Goal: Task Accomplishment & Management: Manage account settings

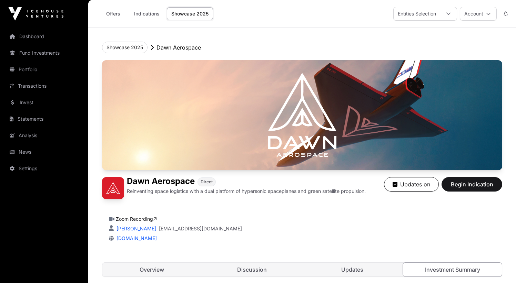
scroll to position [662, 0]
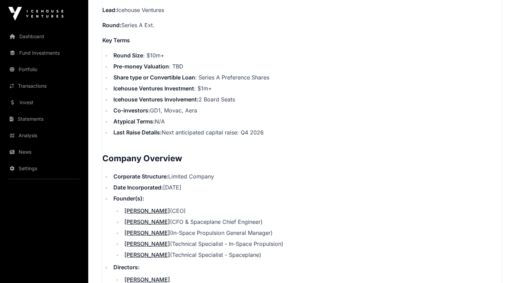
click at [29, 171] on link "Settings" at bounding box center [44, 168] width 77 height 15
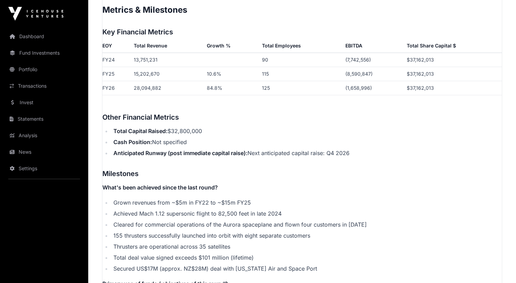
scroll to position [1160, 0]
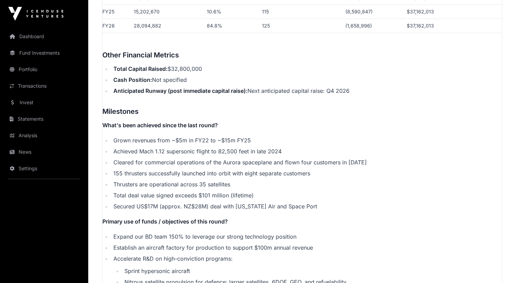
click at [41, 169] on link "Settings" at bounding box center [44, 168] width 77 height 15
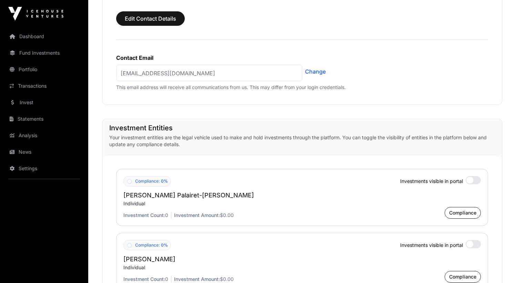
scroll to position [627, 0]
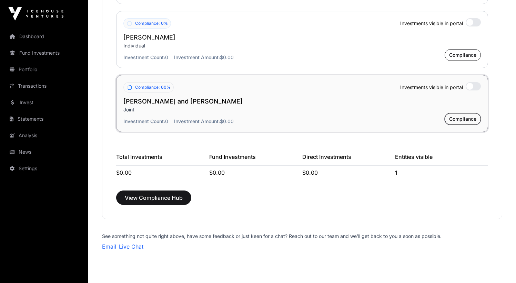
click at [464, 116] on span "Compliance" at bounding box center [462, 119] width 27 height 7
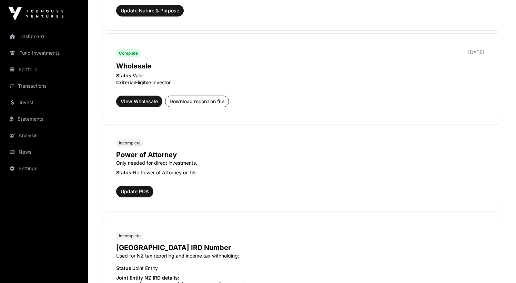
scroll to position [328, 0]
click at [161, 157] on p "Power of Attorney" at bounding box center [302, 156] width 372 height 10
click at [141, 189] on span "Update POA" at bounding box center [135, 192] width 28 height 7
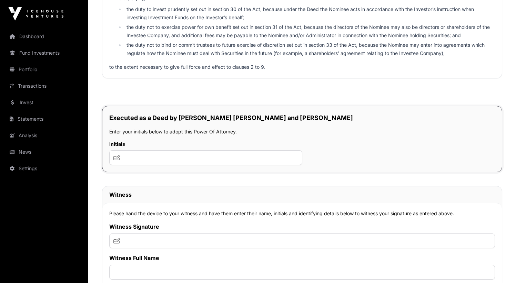
scroll to position [3844, 0]
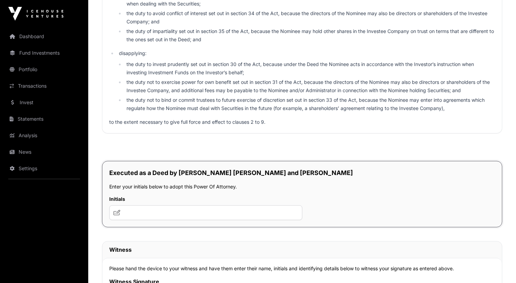
click at [221, 95] on li "the duty not to exercise power for own benefit set out in section 31 of the Act…" at bounding box center [309, 86] width 370 height 17
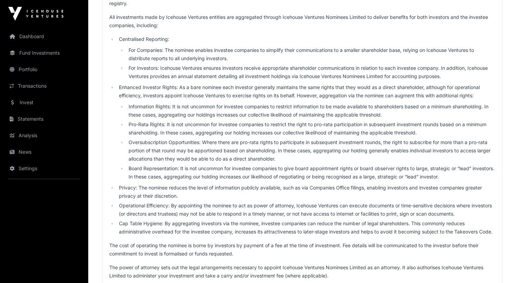
scroll to position [0, 0]
